Goal: Task Accomplishment & Management: Complete application form

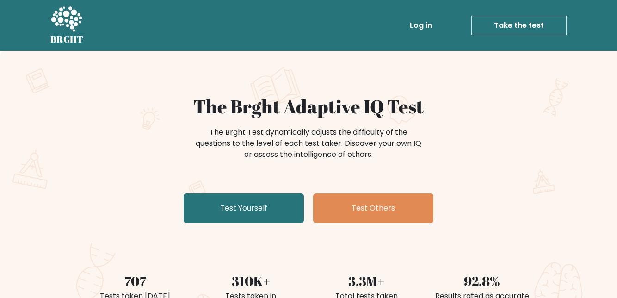
click at [265, 207] on link "Test Yourself" at bounding box center [244, 208] width 120 height 30
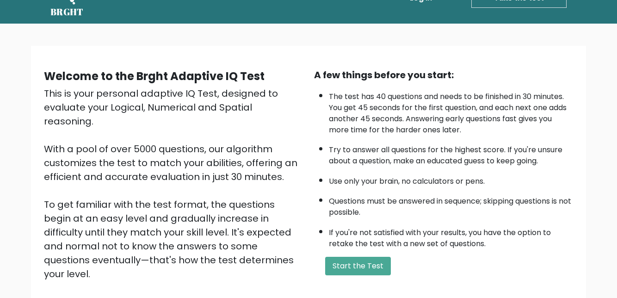
scroll to position [26, 0]
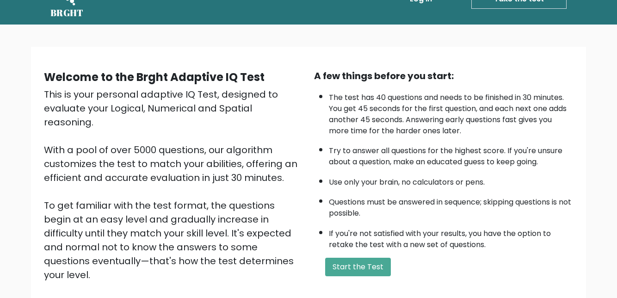
click at [371, 268] on button "Start the Test" at bounding box center [358, 267] width 66 height 19
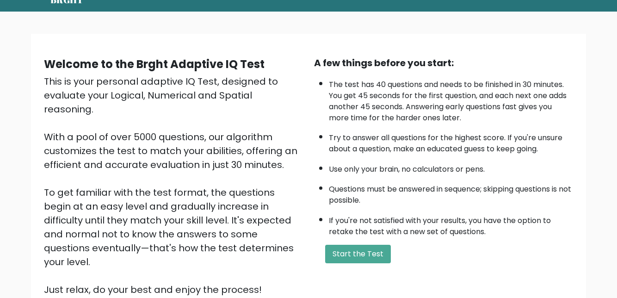
scroll to position [65, 0]
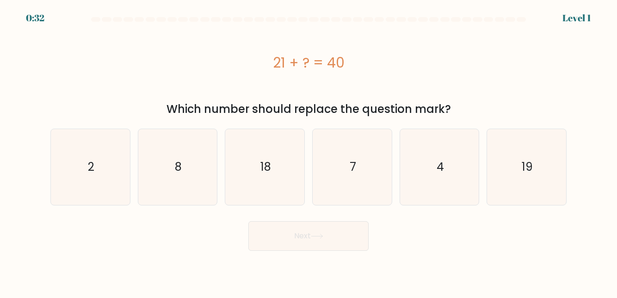
click at [528, 176] on icon "19" at bounding box center [526, 166] width 75 height 75
click at [309, 151] on input "f. 19" at bounding box center [309, 150] width 0 height 2
radio input "true"
click at [353, 243] on button "Next" at bounding box center [308, 236] width 120 height 30
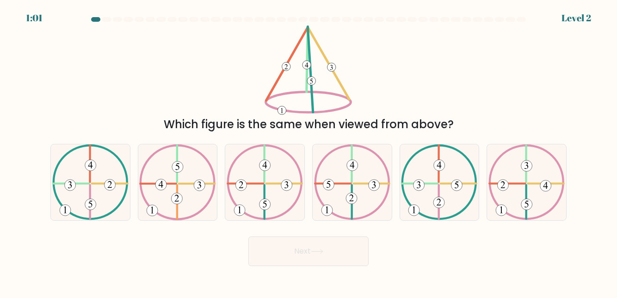
click at [355, 204] on icon at bounding box center [352, 181] width 76 height 75
click at [309, 151] on input "d." at bounding box center [309, 150] width 0 height 2
radio input "true"
click at [339, 263] on button "Next" at bounding box center [308, 251] width 120 height 30
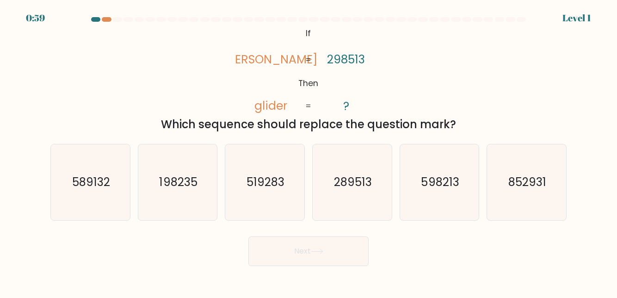
click at [363, 210] on icon "289513" at bounding box center [352, 181] width 75 height 75
click at [309, 151] on input "d. 289513" at bounding box center [309, 150] width 0 height 2
radio input "true"
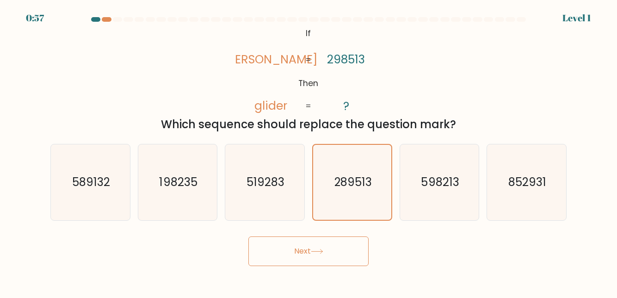
click at [343, 261] on button "Next" at bounding box center [308, 251] width 120 height 30
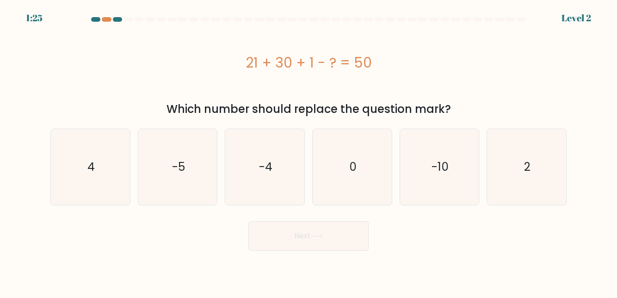
click at [535, 160] on icon "2" at bounding box center [526, 166] width 75 height 75
click at [309, 151] on input "f. 2" at bounding box center [309, 150] width 0 height 2
radio input "true"
click at [335, 242] on button "Next" at bounding box center [308, 236] width 120 height 30
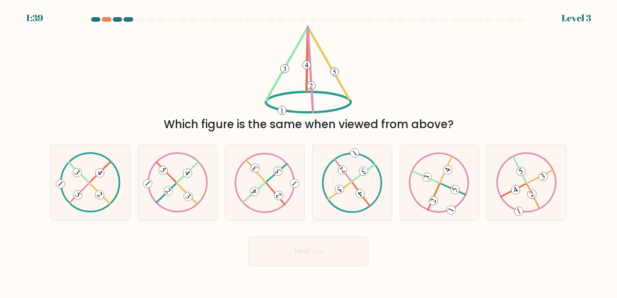
click at [91, 203] on icon at bounding box center [90, 182] width 61 height 61
click at [309, 151] on input "a." at bounding box center [309, 150] width 0 height 2
radio input "true"
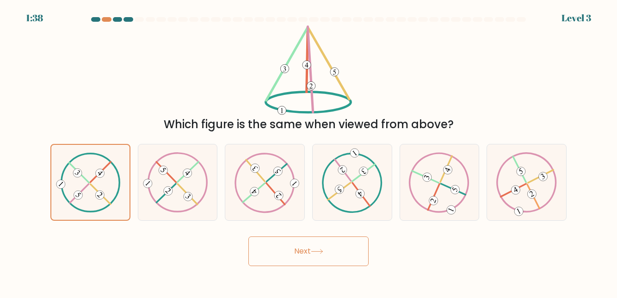
click at [295, 266] on button "Next" at bounding box center [308, 251] width 120 height 30
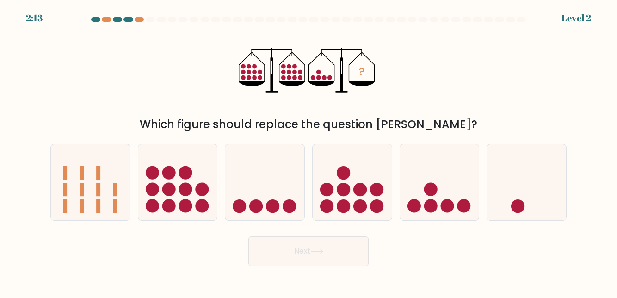
click at [428, 191] on icon at bounding box center [439, 181] width 79 height 65
click at [309, 151] on input "e." at bounding box center [309, 150] width 0 height 2
radio input "true"
click at [309, 258] on button "Next" at bounding box center [308, 251] width 120 height 30
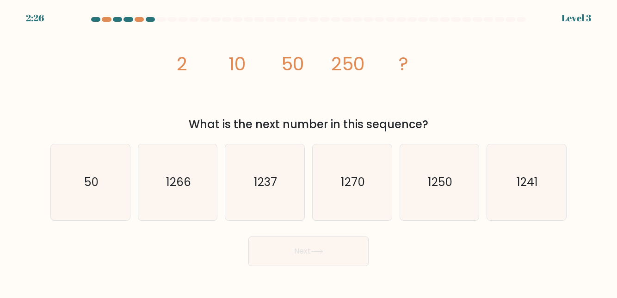
click at [445, 190] on text "1250" at bounding box center [440, 182] width 25 height 16
click at [309, 151] on input "e. 1250" at bounding box center [309, 150] width 0 height 2
radio input "true"
click at [303, 258] on button "Next" at bounding box center [308, 251] width 120 height 30
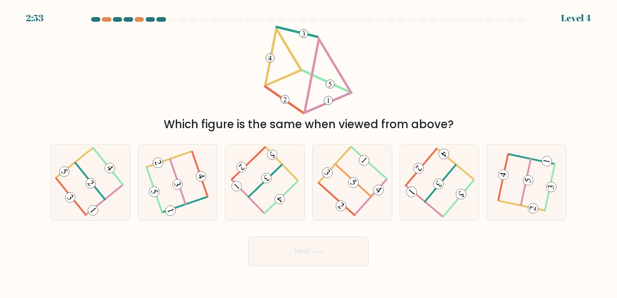
click at [89, 213] on icon at bounding box center [90, 182] width 59 height 61
click at [309, 151] on input "a." at bounding box center [309, 150] width 0 height 2
radio input "true"
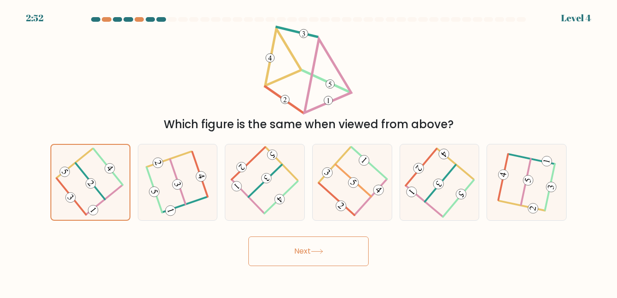
click at [310, 266] on button "Next" at bounding box center [308, 251] width 120 height 30
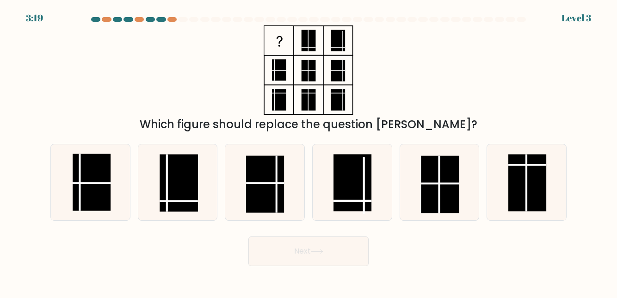
click at [183, 201] on line at bounding box center [179, 201] width 38 height 0
click at [309, 151] on input "b." at bounding box center [309, 150] width 0 height 2
radio input "true"
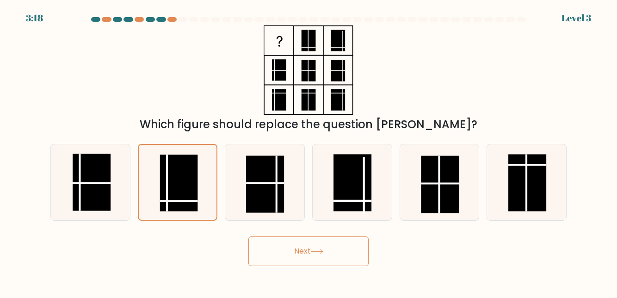
click at [343, 263] on button "Next" at bounding box center [308, 251] width 120 height 30
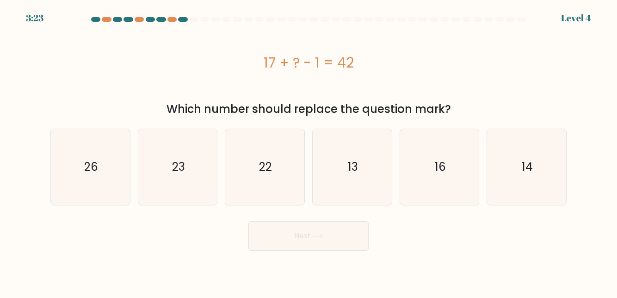
click at [83, 194] on icon "26" at bounding box center [90, 166] width 75 height 75
click at [309, 151] on input "a. 26" at bounding box center [309, 150] width 0 height 2
radio input "true"
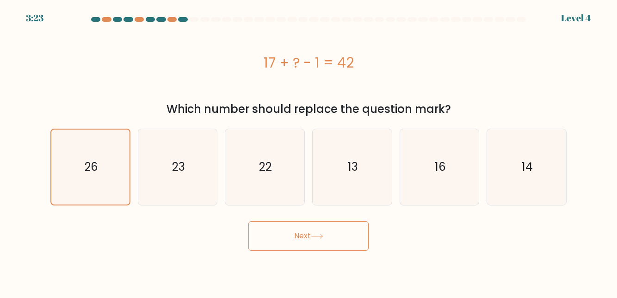
click at [320, 241] on button "Next" at bounding box center [308, 236] width 120 height 30
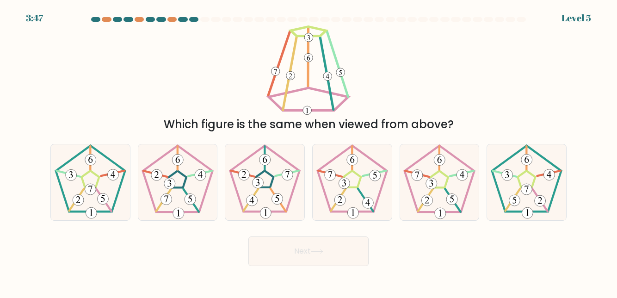
click at [345, 220] on icon at bounding box center [352, 181] width 75 height 75
click at [309, 151] on input "d." at bounding box center [309, 150] width 0 height 2
radio input "true"
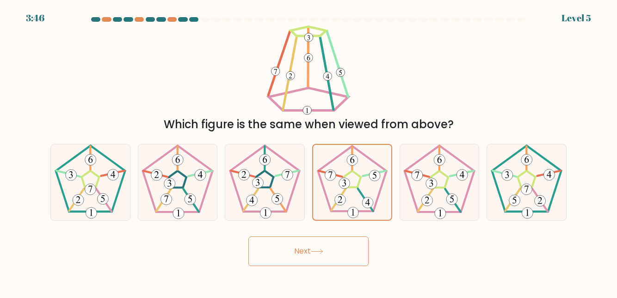
click at [304, 259] on button "Next" at bounding box center [308, 251] width 120 height 30
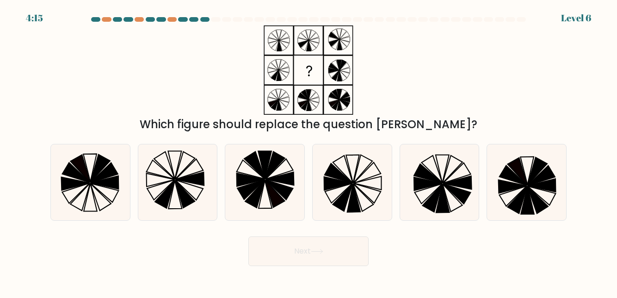
click at [365, 199] on icon at bounding box center [352, 181] width 75 height 75
click at [309, 151] on input "d." at bounding box center [309, 150] width 0 height 2
radio input "true"
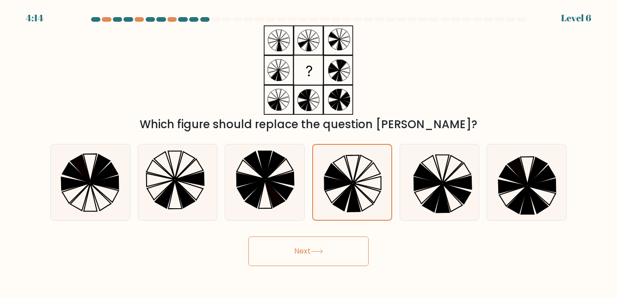
click at [344, 266] on button "Next" at bounding box center [308, 251] width 120 height 30
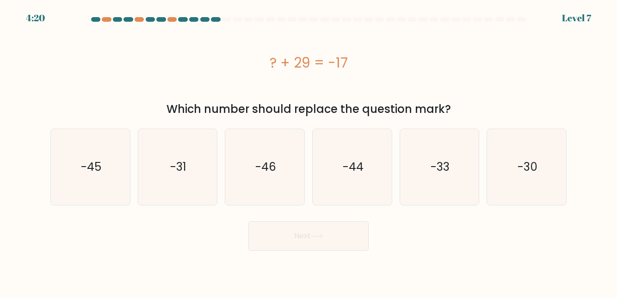
click at [267, 174] on text "-46" at bounding box center [265, 167] width 21 height 16
click at [309, 151] on input "c. -46" at bounding box center [309, 150] width 0 height 2
radio input "true"
click at [306, 233] on button "Next" at bounding box center [308, 236] width 120 height 30
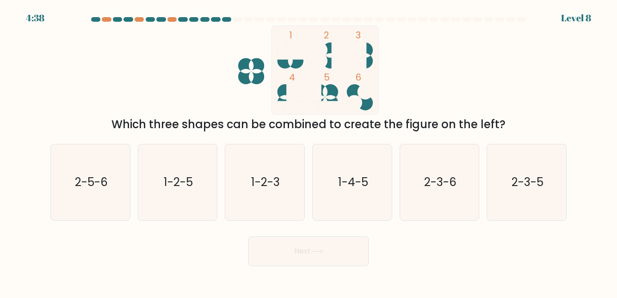
click at [353, 208] on icon "1-4-5" at bounding box center [352, 181] width 75 height 75
click at [309, 151] on input "d. 1-4-5" at bounding box center [309, 150] width 0 height 2
radio input "true"
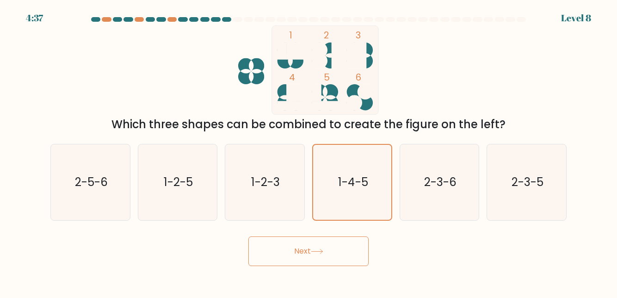
click at [339, 266] on button "Next" at bounding box center [308, 251] width 120 height 30
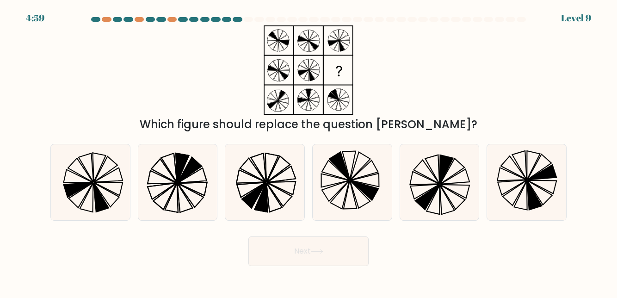
click at [269, 207] on icon at bounding box center [264, 181] width 75 height 75
click at [309, 151] on input "c." at bounding box center [309, 150] width 0 height 2
radio input "true"
click at [313, 266] on button "Next" at bounding box center [308, 251] width 120 height 30
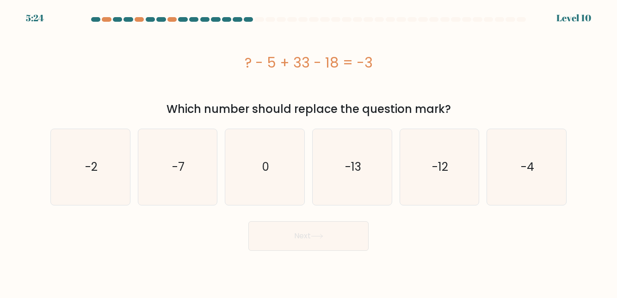
click at [198, 191] on icon "-7" at bounding box center [177, 166] width 75 height 75
click at [309, 151] on input "b. -7" at bounding box center [309, 150] width 0 height 2
radio input "true"
click at [307, 234] on button "Next" at bounding box center [308, 236] width 120 height 30
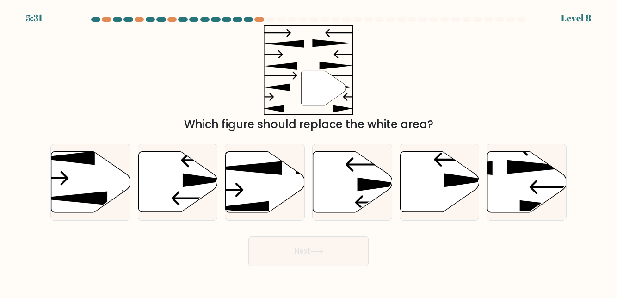
click at [448, 206] on icon at bounding box center [439, 182] width 79 height 61
click at [309, 151] on input "e." at bounding box center [309, 150] width 0 height 2
radio input "true"
click at [336, 266] on button "Next" at bounding box center [308, 251] width 120 height 30
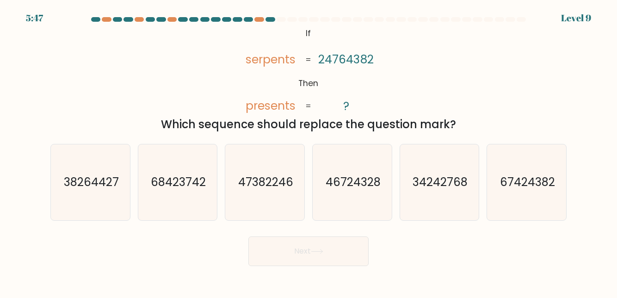
click at [531, 220] on icon "67424382" at bounding box center [526, 181] width 75 height 75
click at [309, 151] on input "f. 67424382" at bounding box center [309, 150] width 0 height 2
radio input "true"
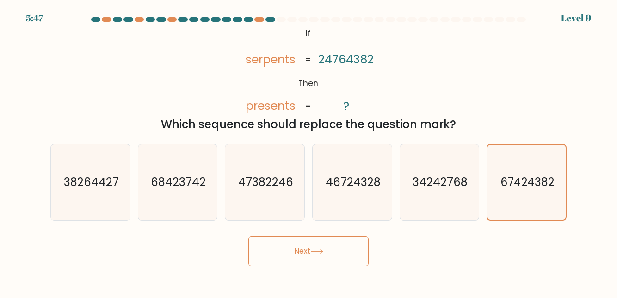
click at [360, 261] on button "Next" at bounding box center [308, 251] width 120 height 30
